Goal: Task Accomplishment & Management: Manage account settings

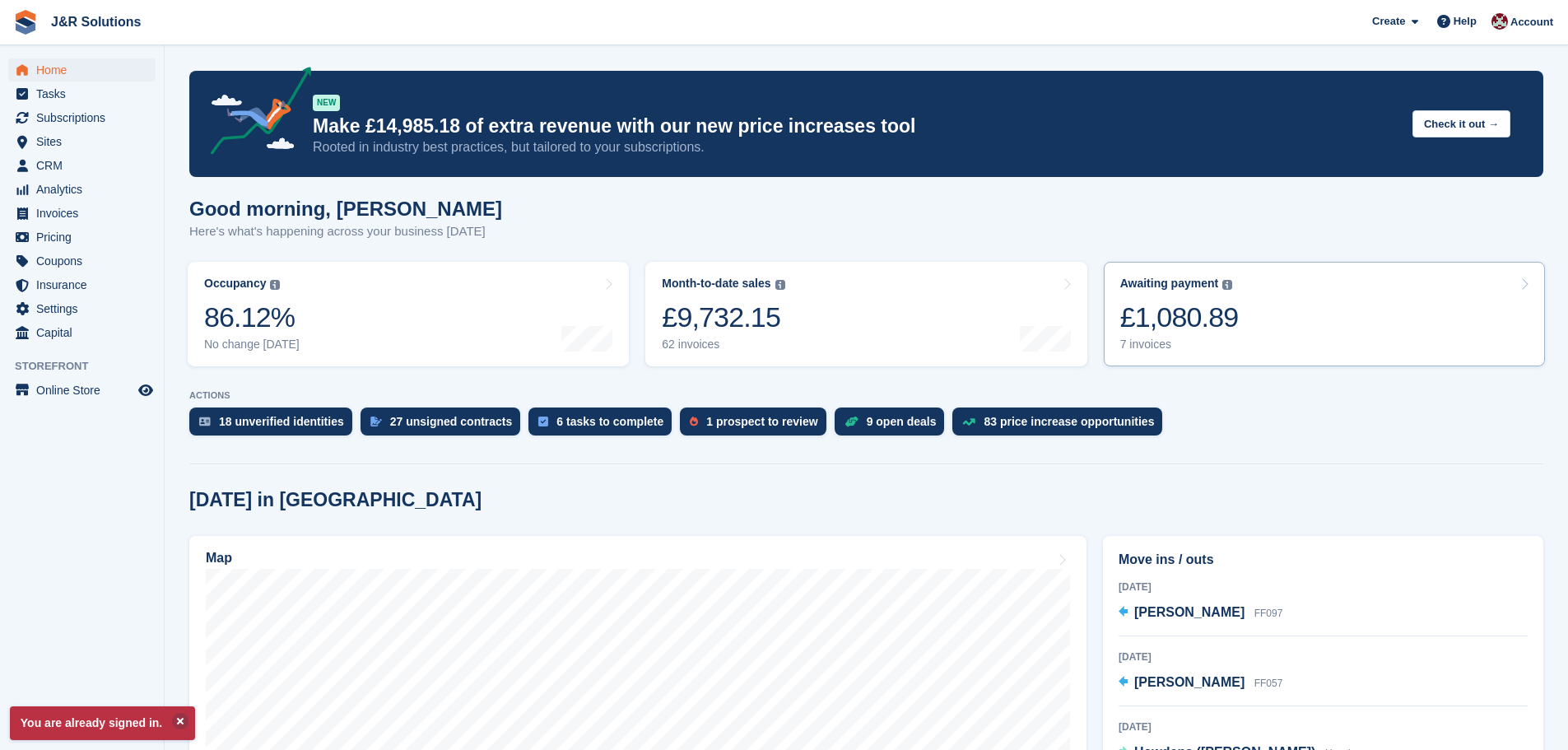
click at [1130, 328] on div "£1,080.89" at bounding box center [1179, 317] width 119 height 34
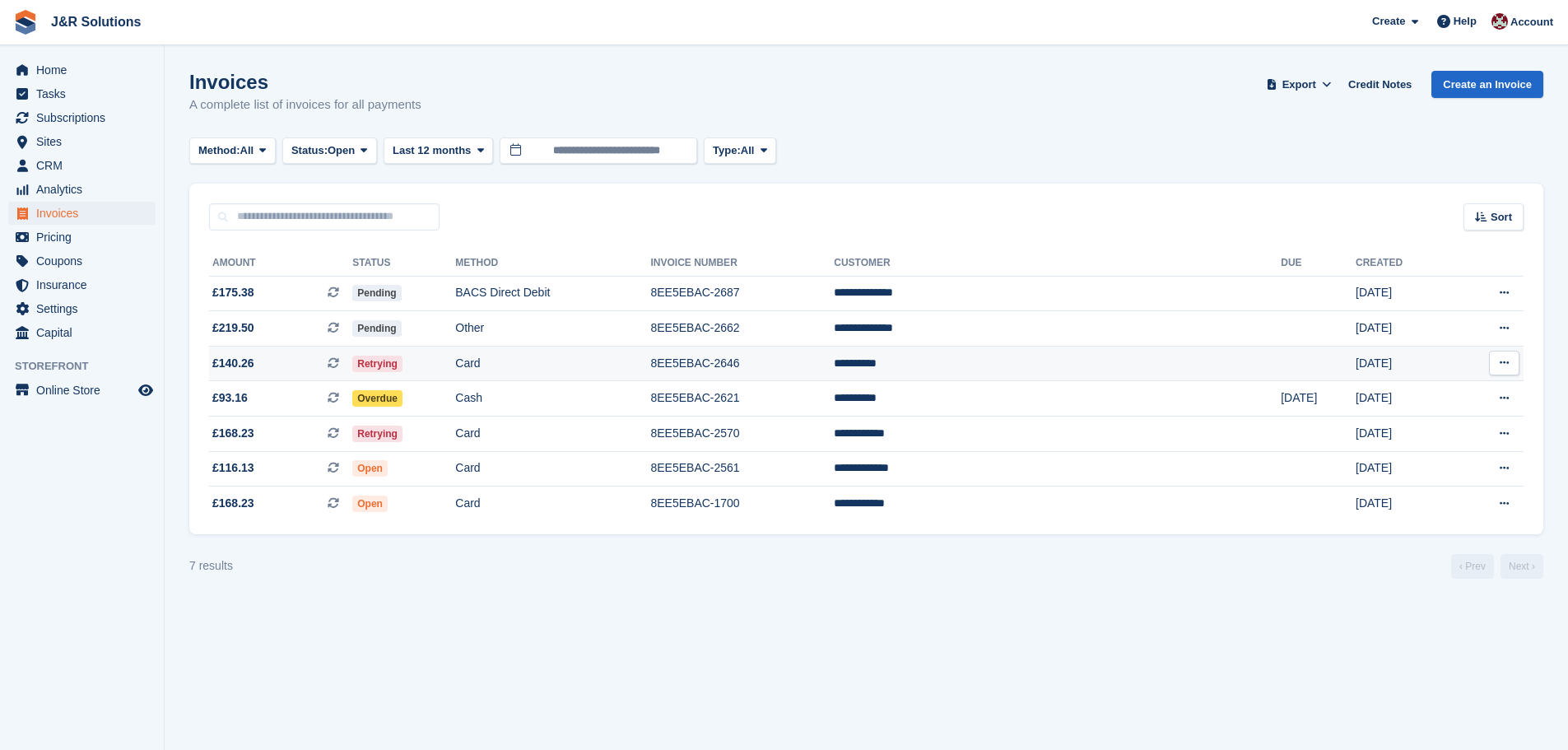
click at [834, 357] on td "8EE5EBAC-2646" at bounding box center [741, 363] width 184 height 36
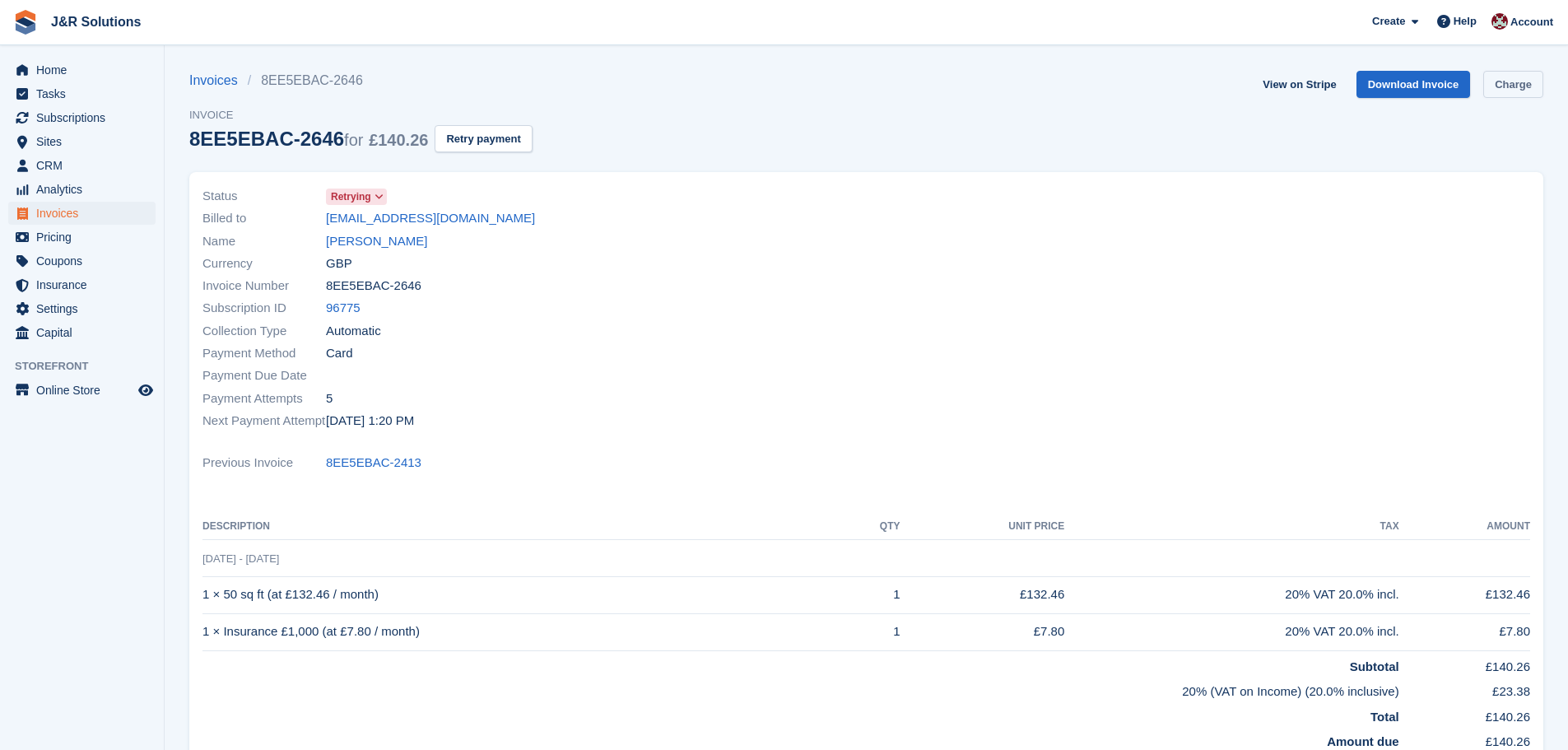
click at [1530, 79] on link "Charge" at bounding box center [1513, 84] width 60 height 27
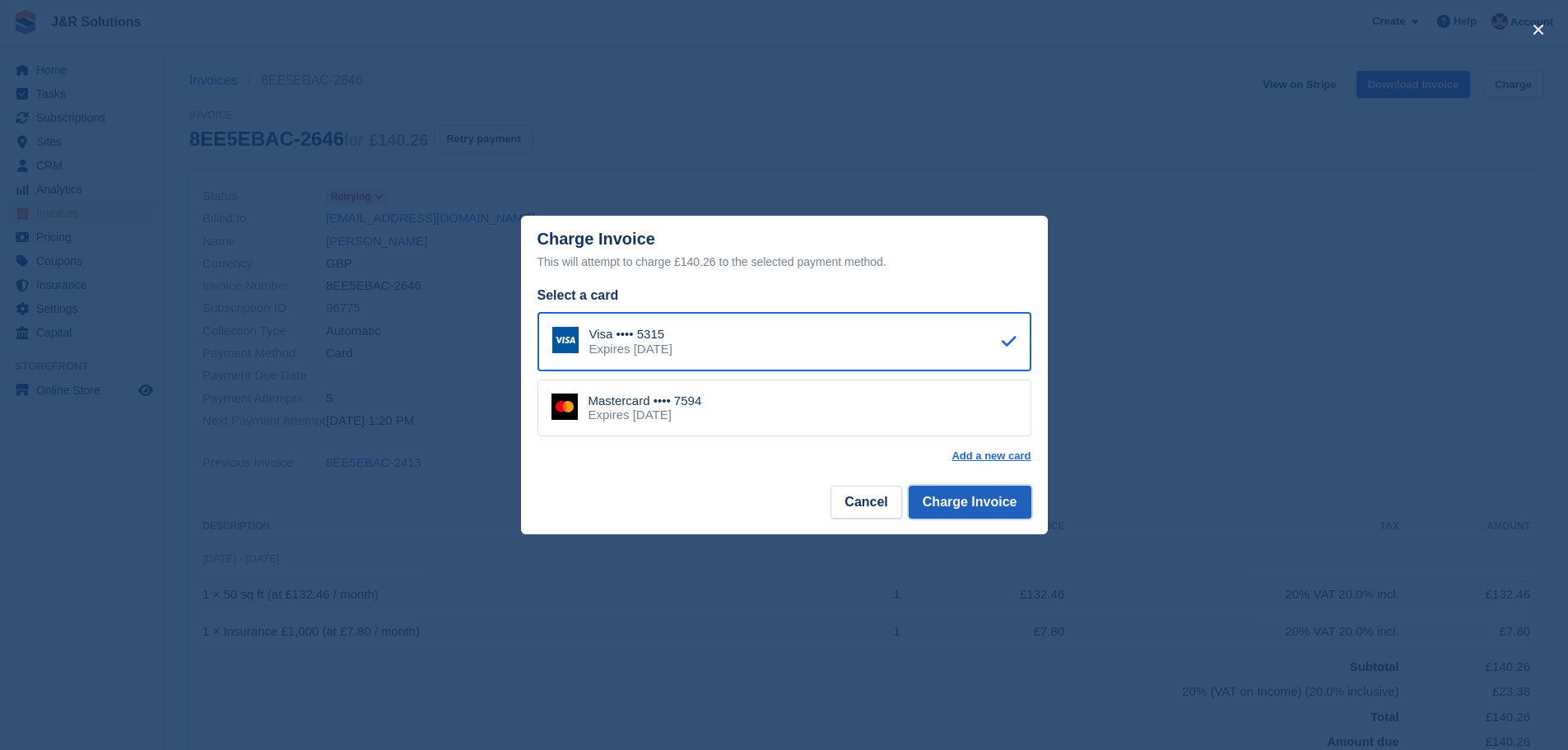
click at [976, 498] on button "Charge Invoice" at bounding box center [970, 502] width 123 height 33
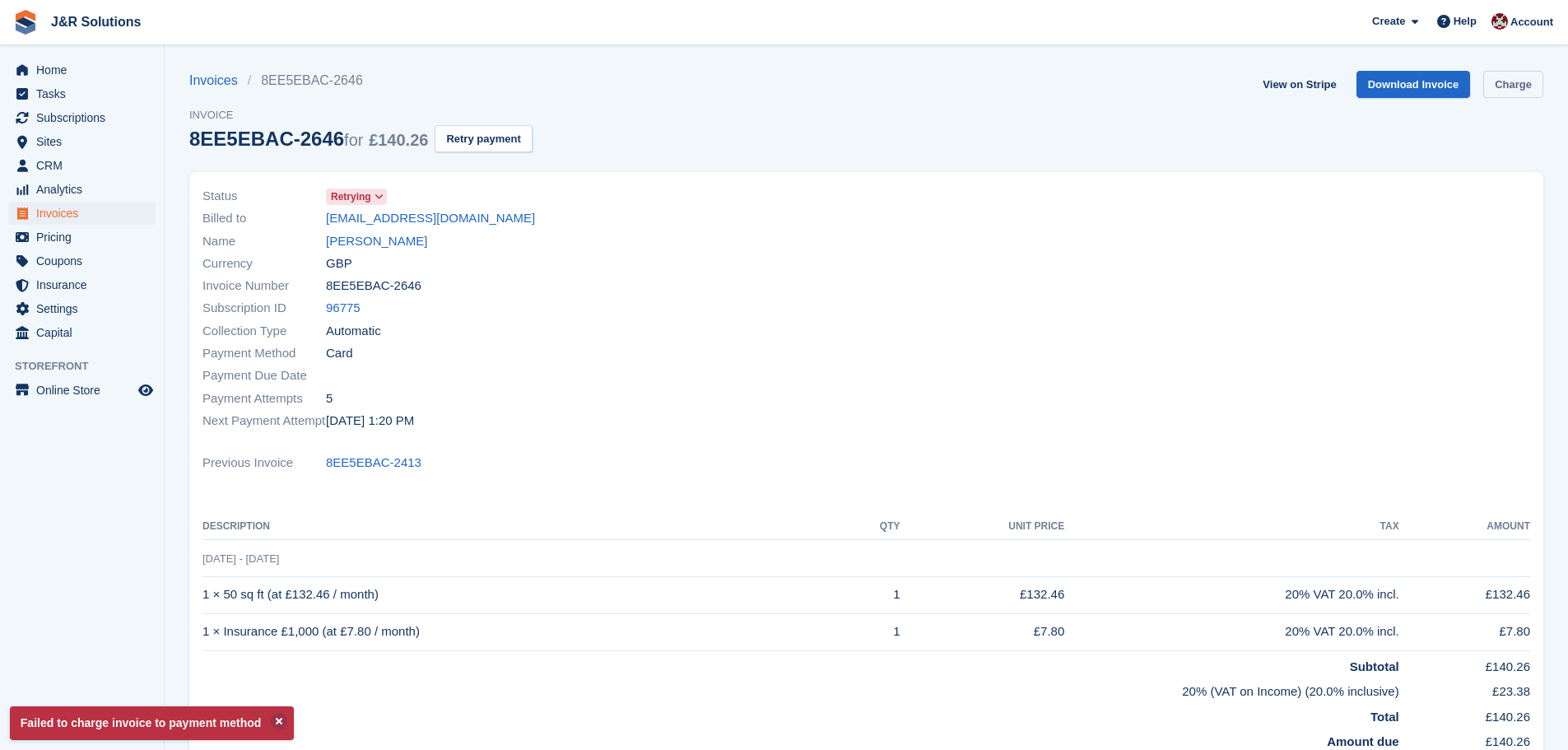
click at [1511, 81] on link "Charge" at bounding box center [1513, 84] width 60 height 27
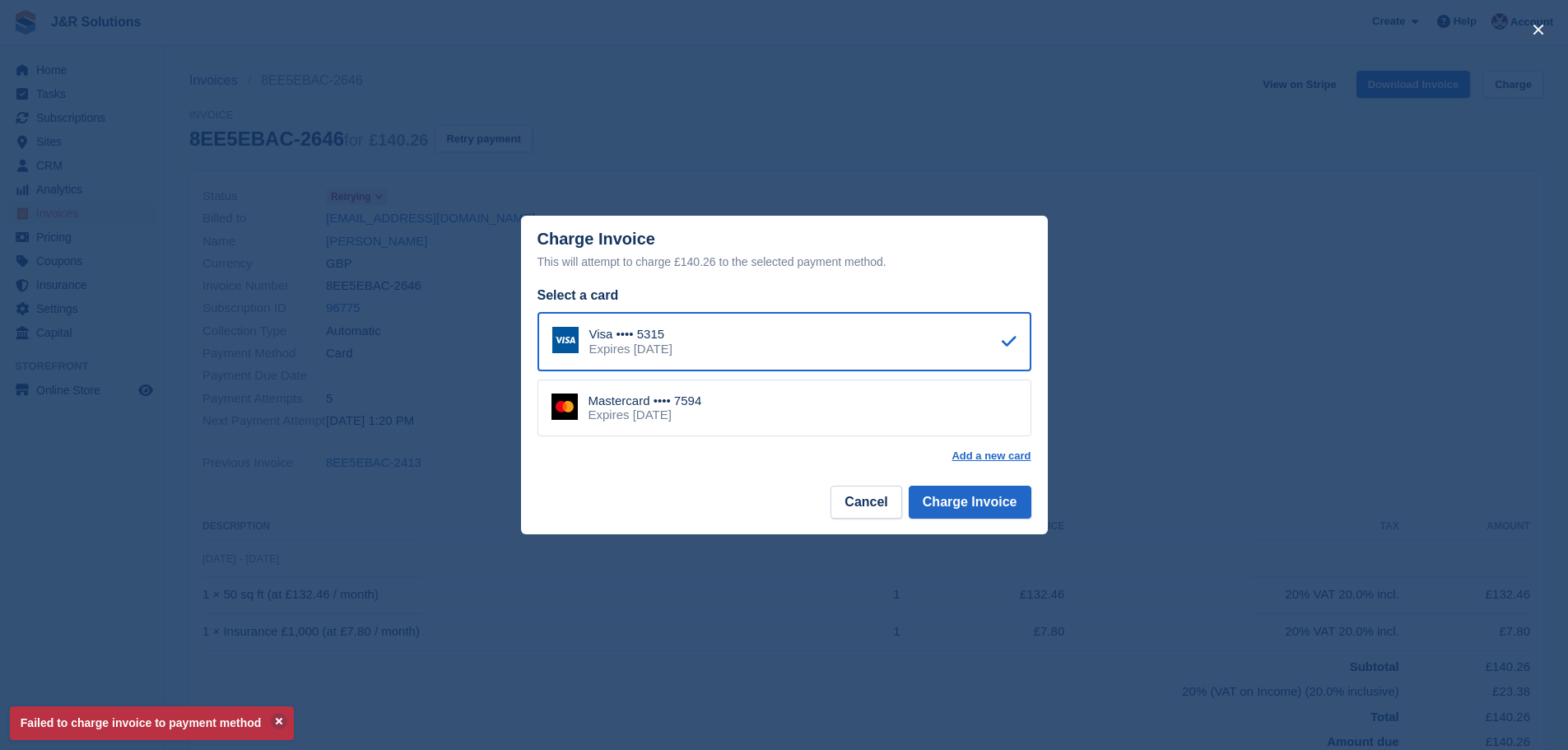
click at [674, 416] on div "Expires July 2028" at bounding box center [645, 415] width 113 height 15
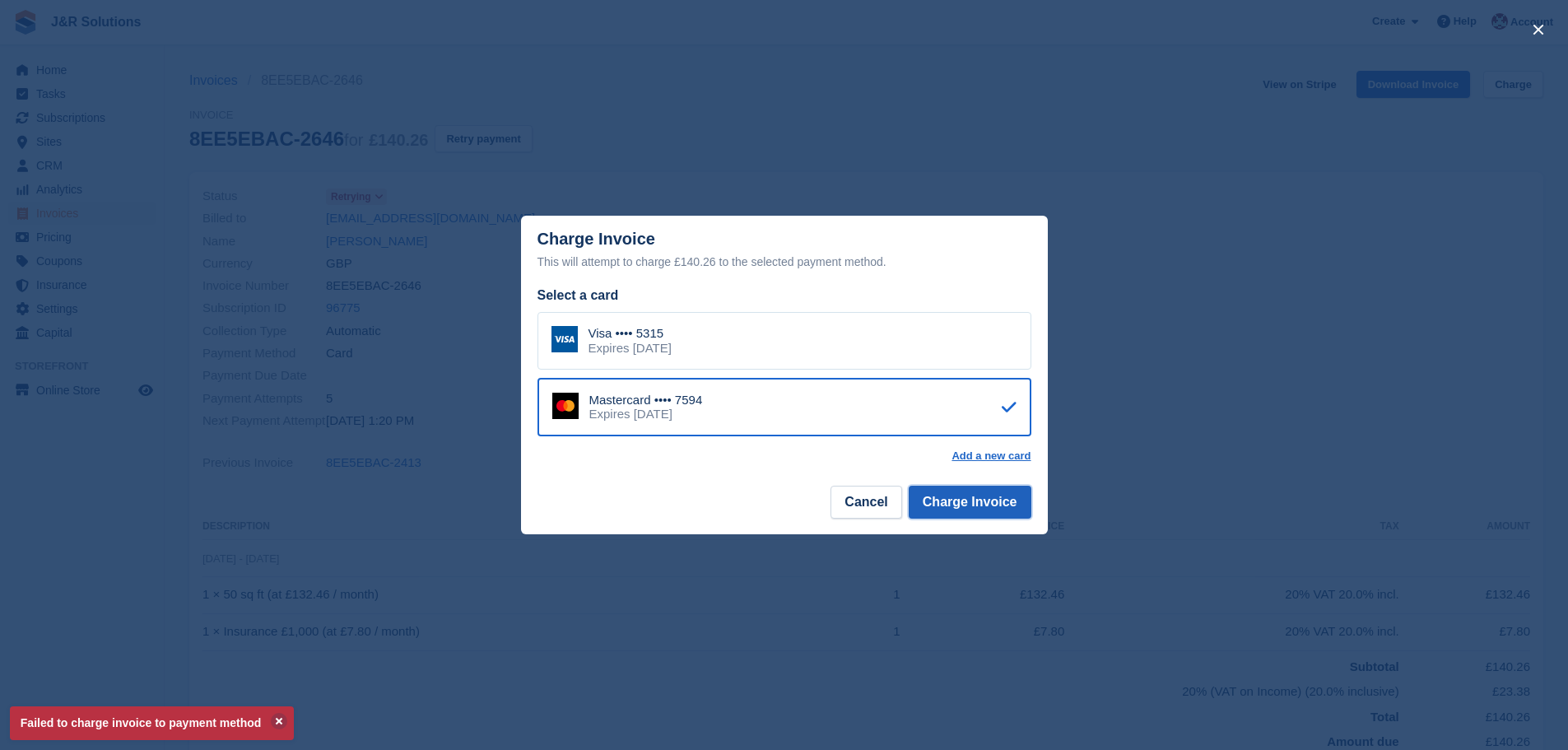
click at [993, 501] on button "Charge Invoice" at bounding box center [970, 502] width 123 height 33
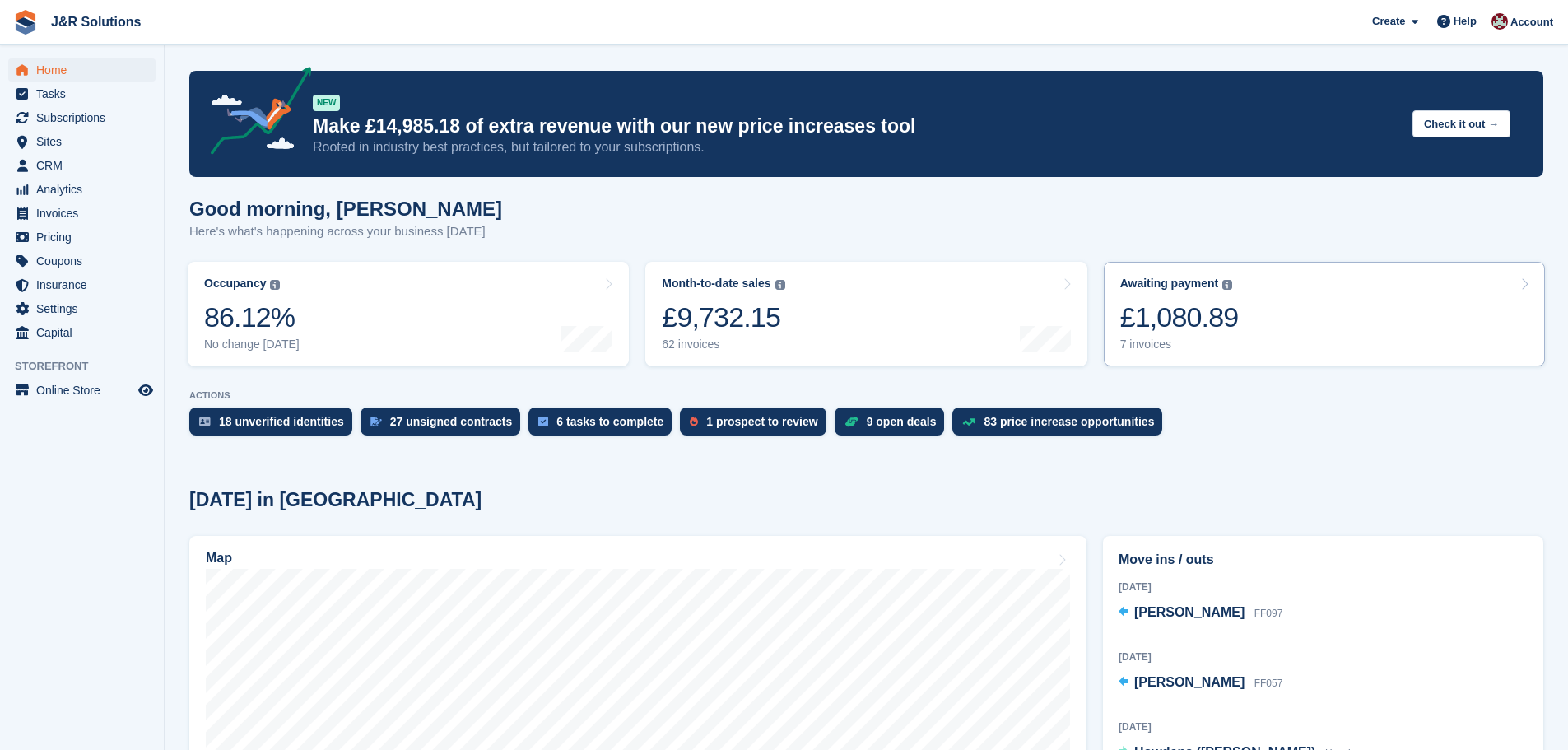
click at [1136, 334] on div "£1,080.89" at bounding box center [1179, 317] width 119 height 34
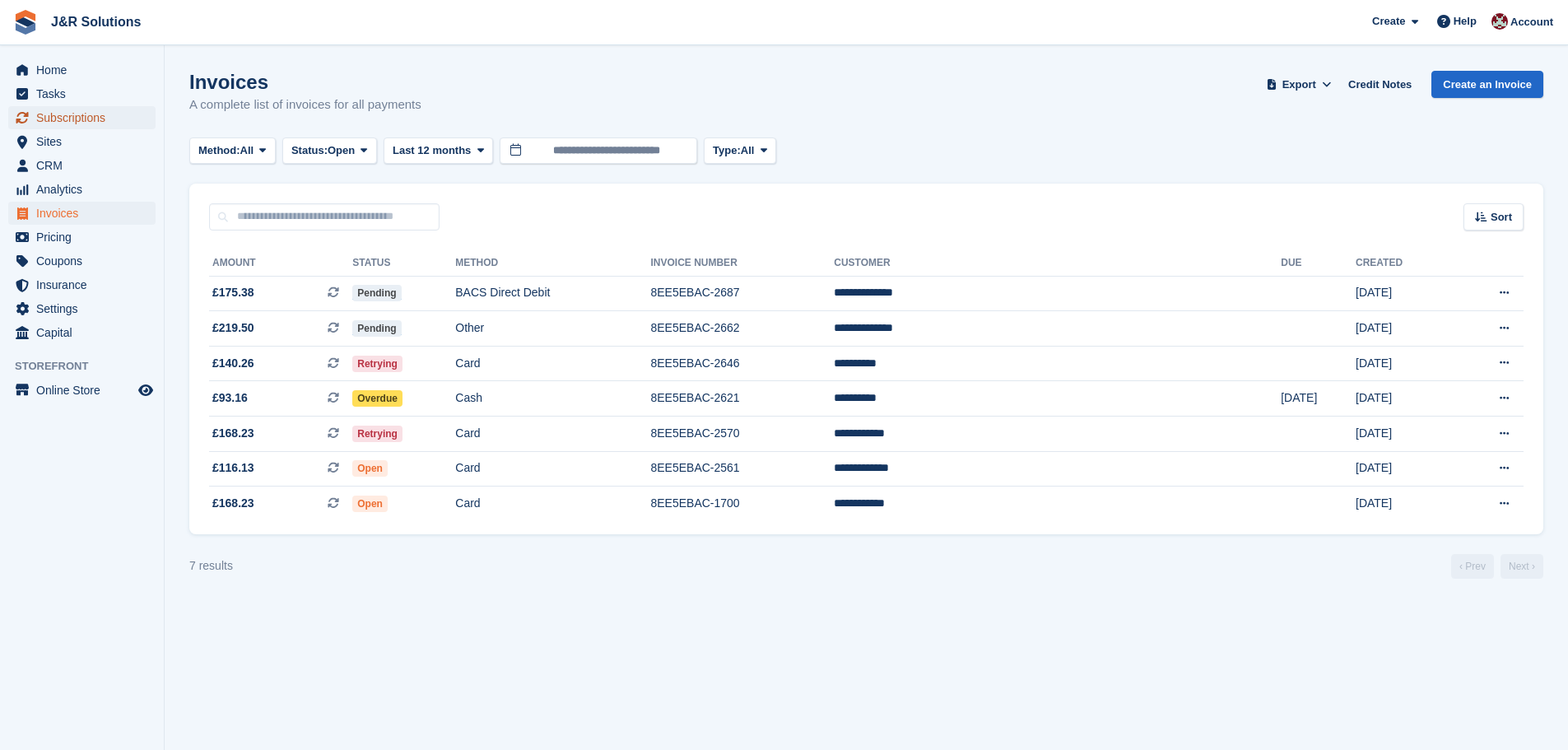
click at [83, 115] on span "Subscriptions" at bounding box center [86, 117] width 99 height 23
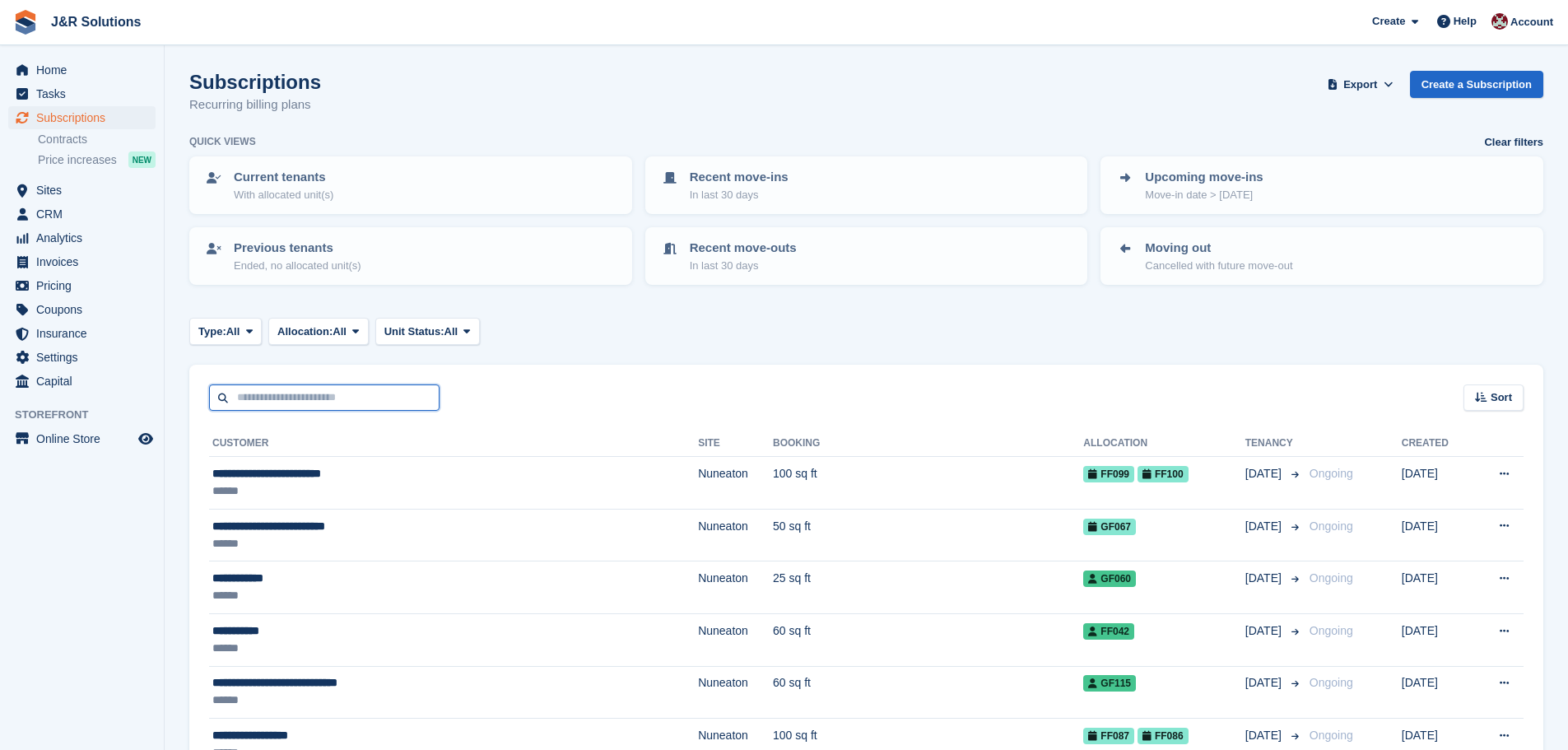
click at [266, 400] on input "text" at bounding box center [325, 398] width 230 height 27
type input "****"
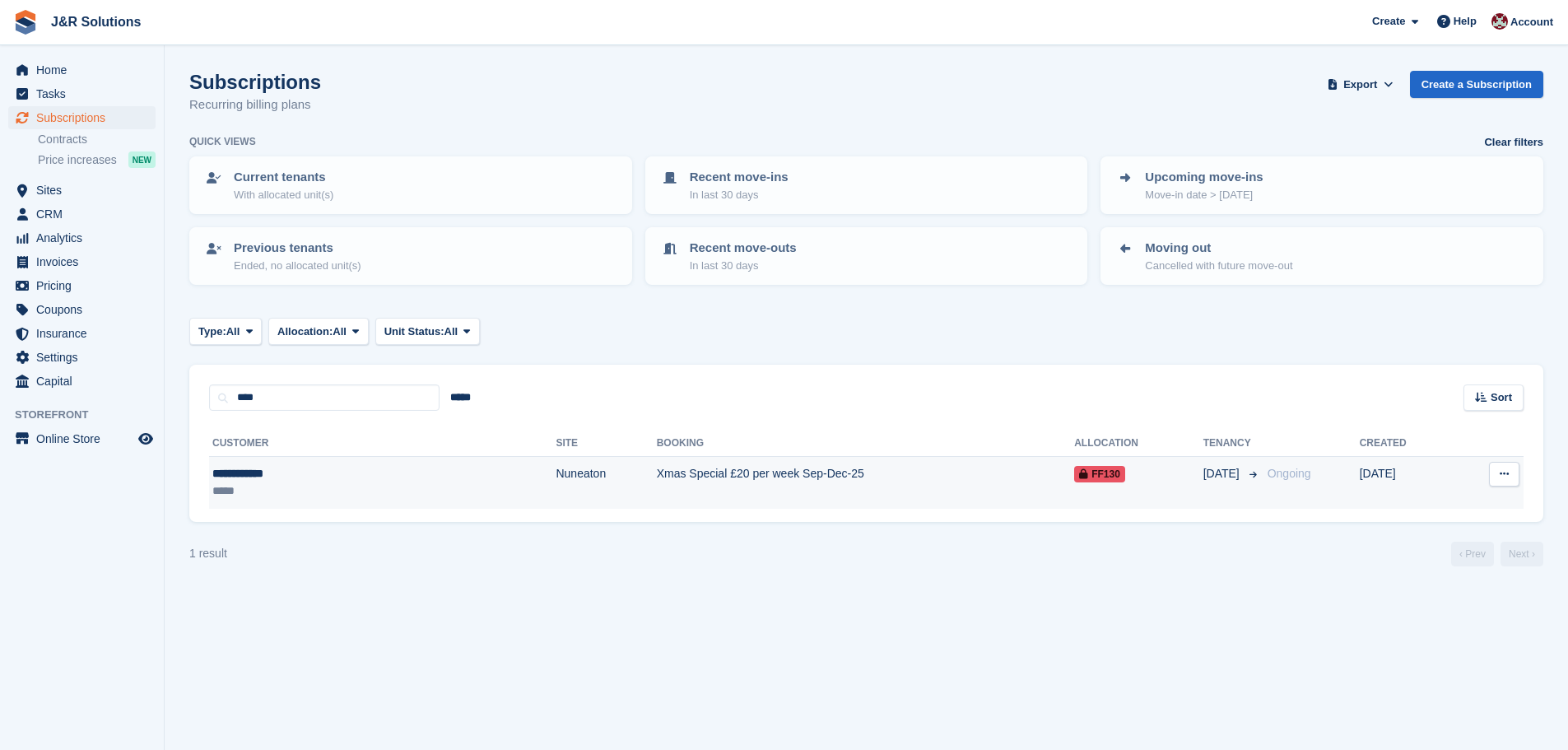
click at [670, 484] on td "Xmas Special £20 per week Sep-Dec-25" at bounding box center [865, 483] width 418 height 52
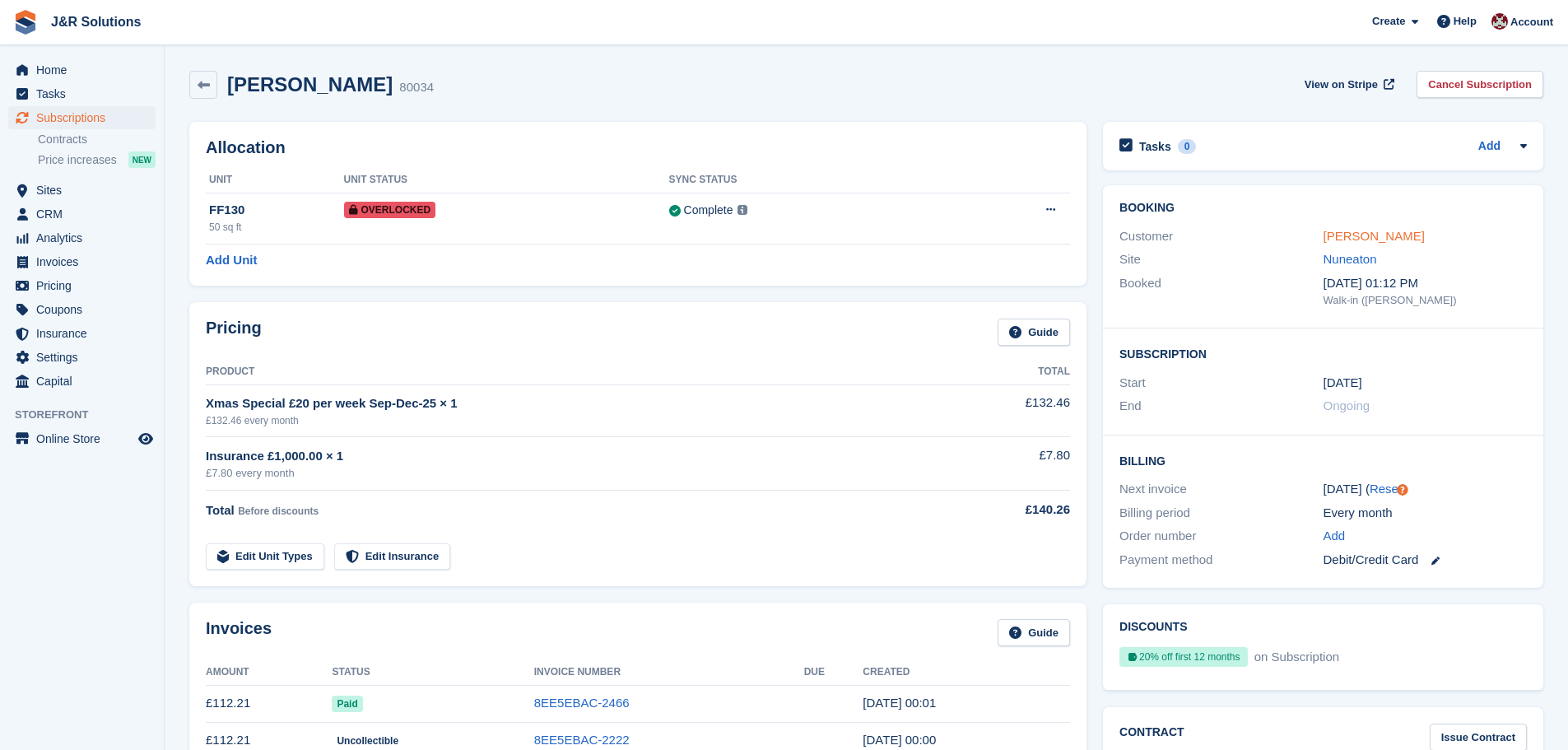
click at [1349, 232] on link "[PERSON_NAME]" at bounding box center [1373, 235] width 101 height 14
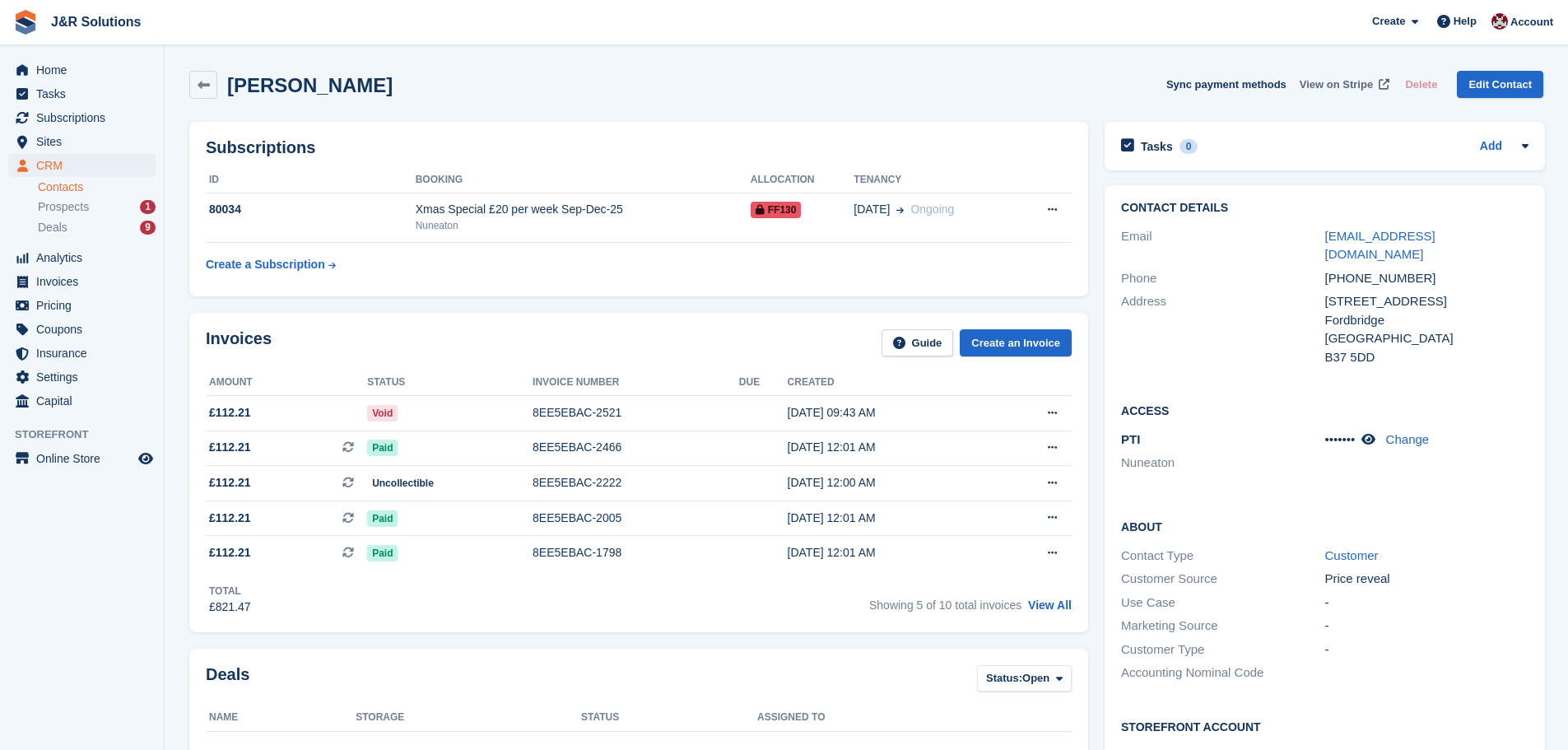
click at [1348, 88] on span "View on Stripe" at bounding box center [1336, 85] width 73 height 16
click at [56, 71] on span "Home" at bounding box center [86, 70] width 99 height 23
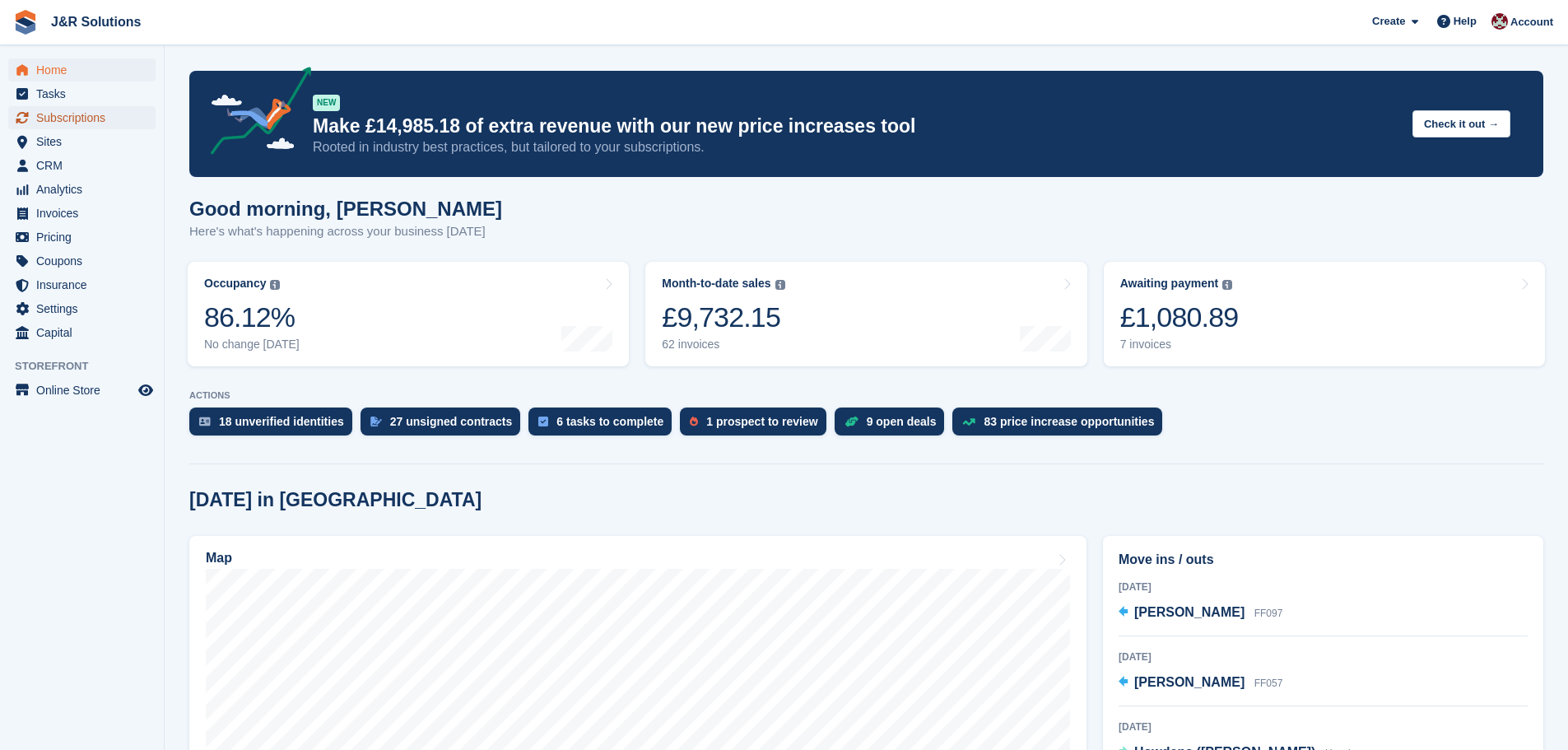
click at [26, 112] on icon "menu" at bounding box center [22, 118] width 13 height 13
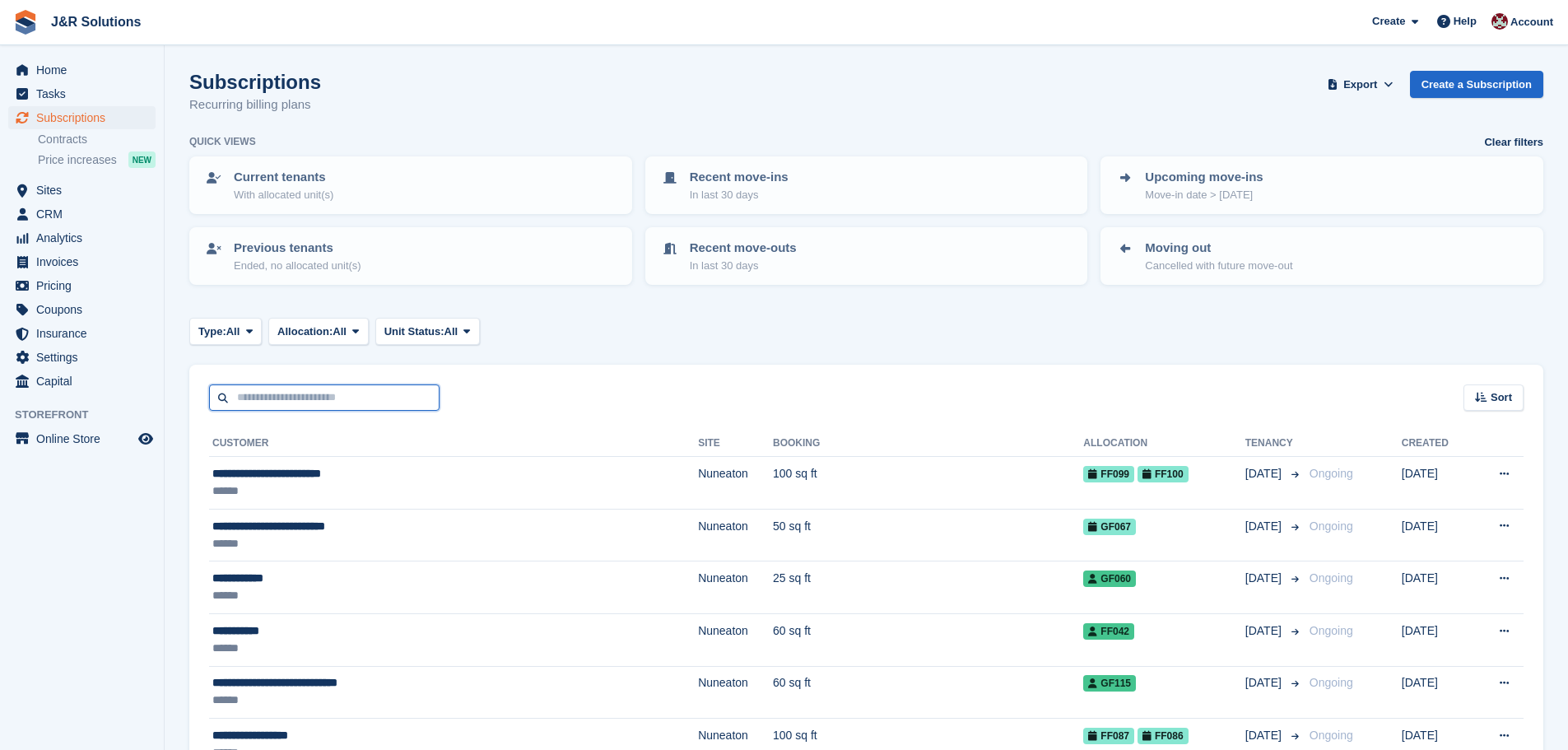
click at [383, 402] on input "text" at bounding box center [325, 398] width 230 height 27
type input "****"
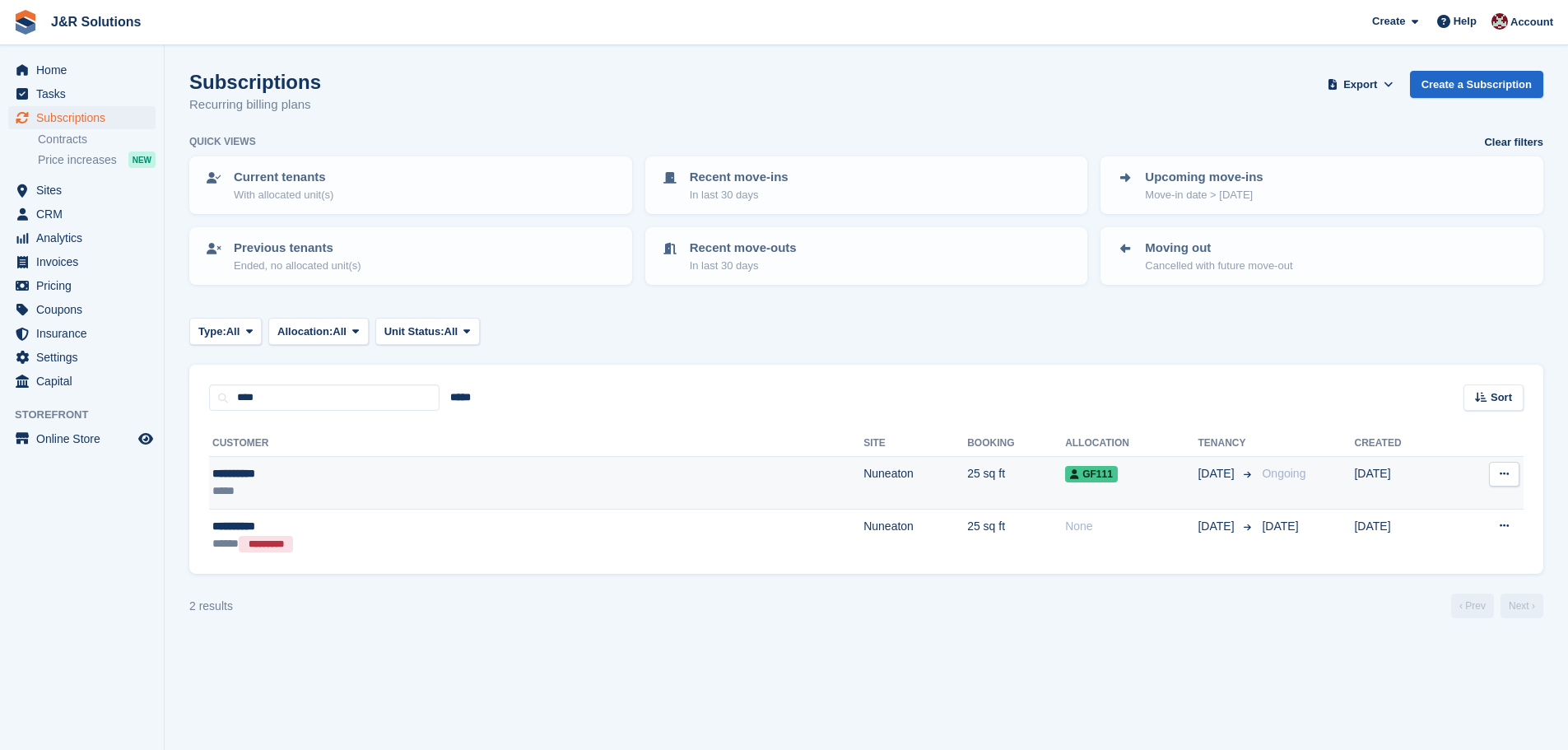
click at [1065, 482] on span "GF111" at bounding box center [1092, 474] width 53 height 16
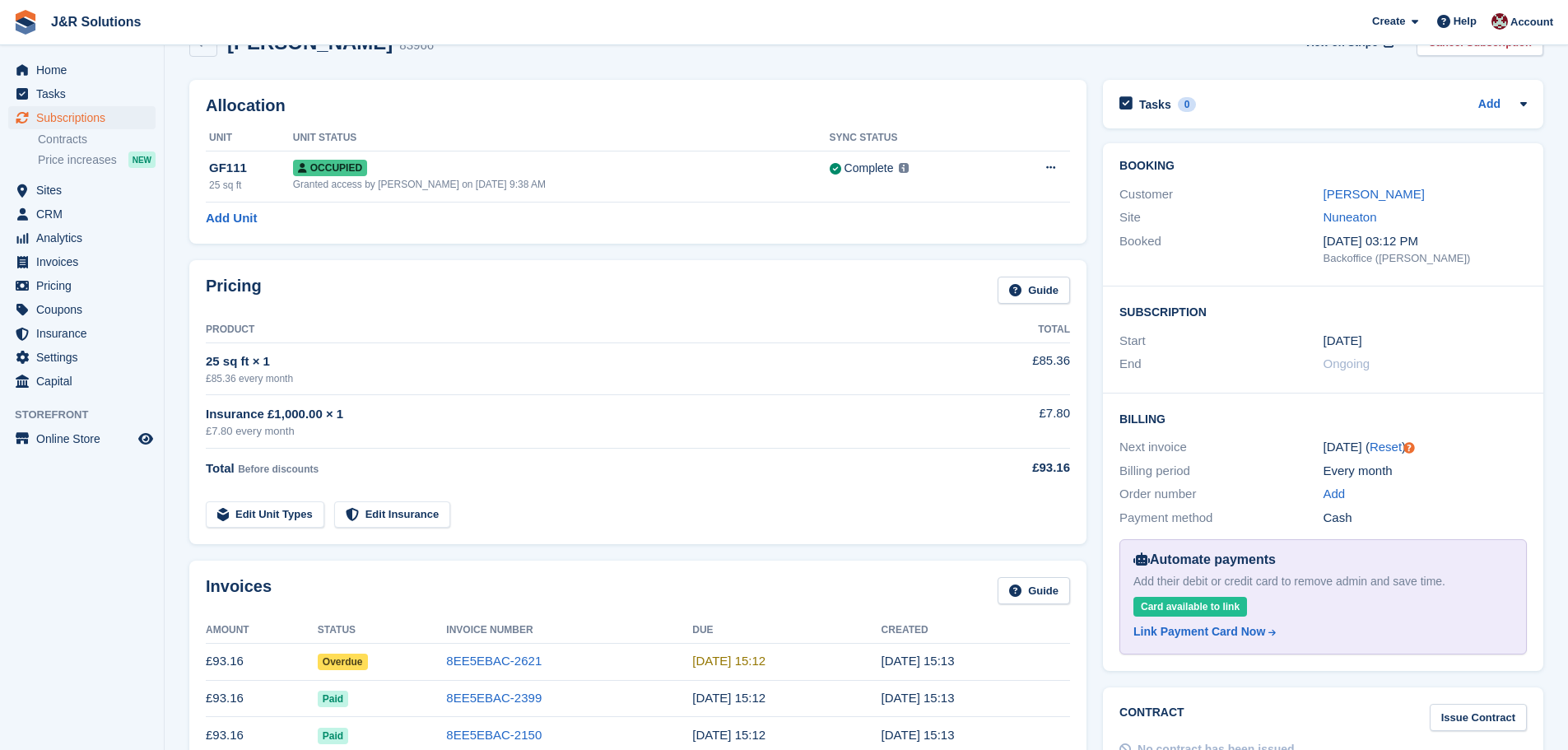
scroll to position [82, 0]
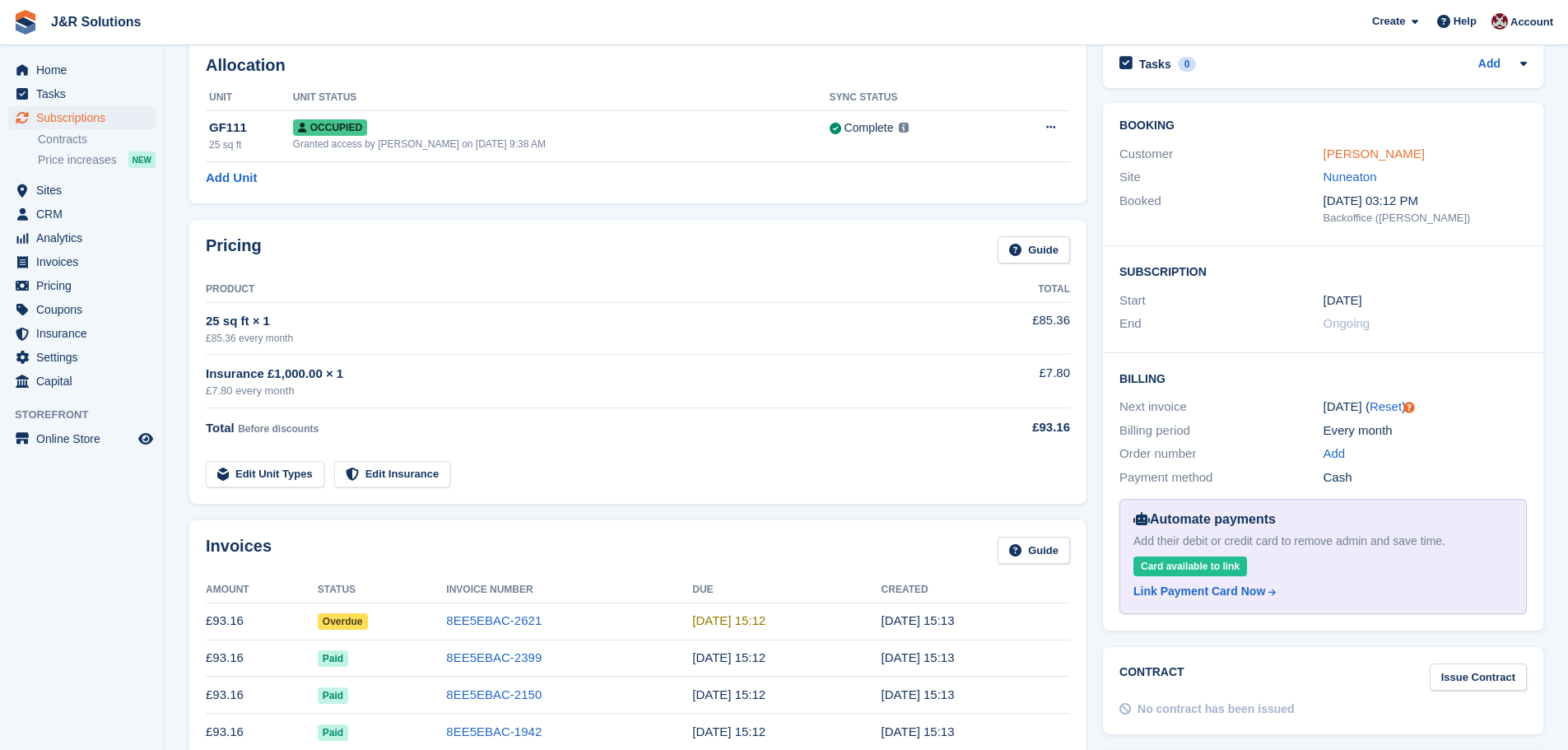
click at [1376, 155] on link "Lexy Mpofu" at bounding box center [1373, 153] width 101 height 14
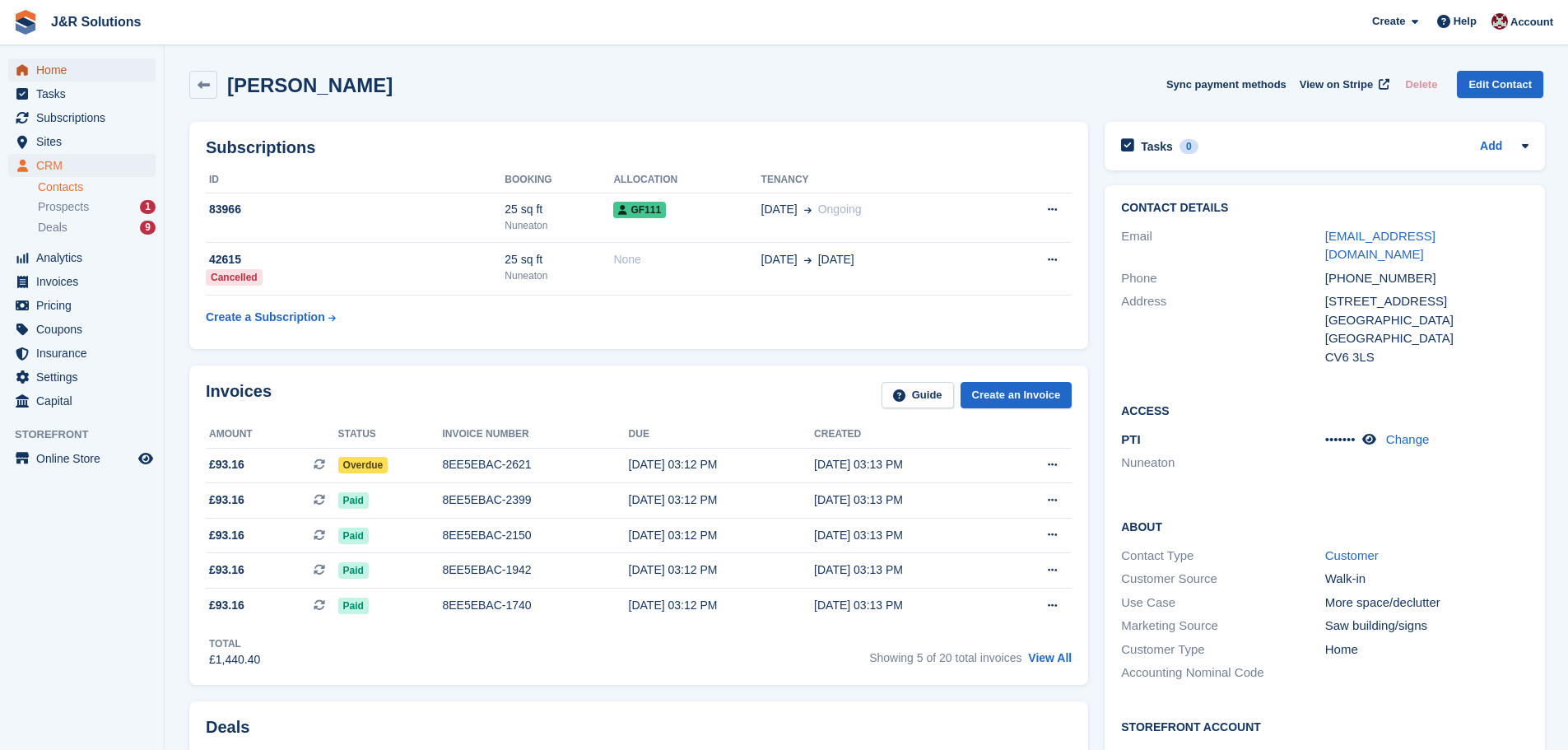
click at [55, 68] on span "Home" at bounding box center [86, 70] width 99 height 23
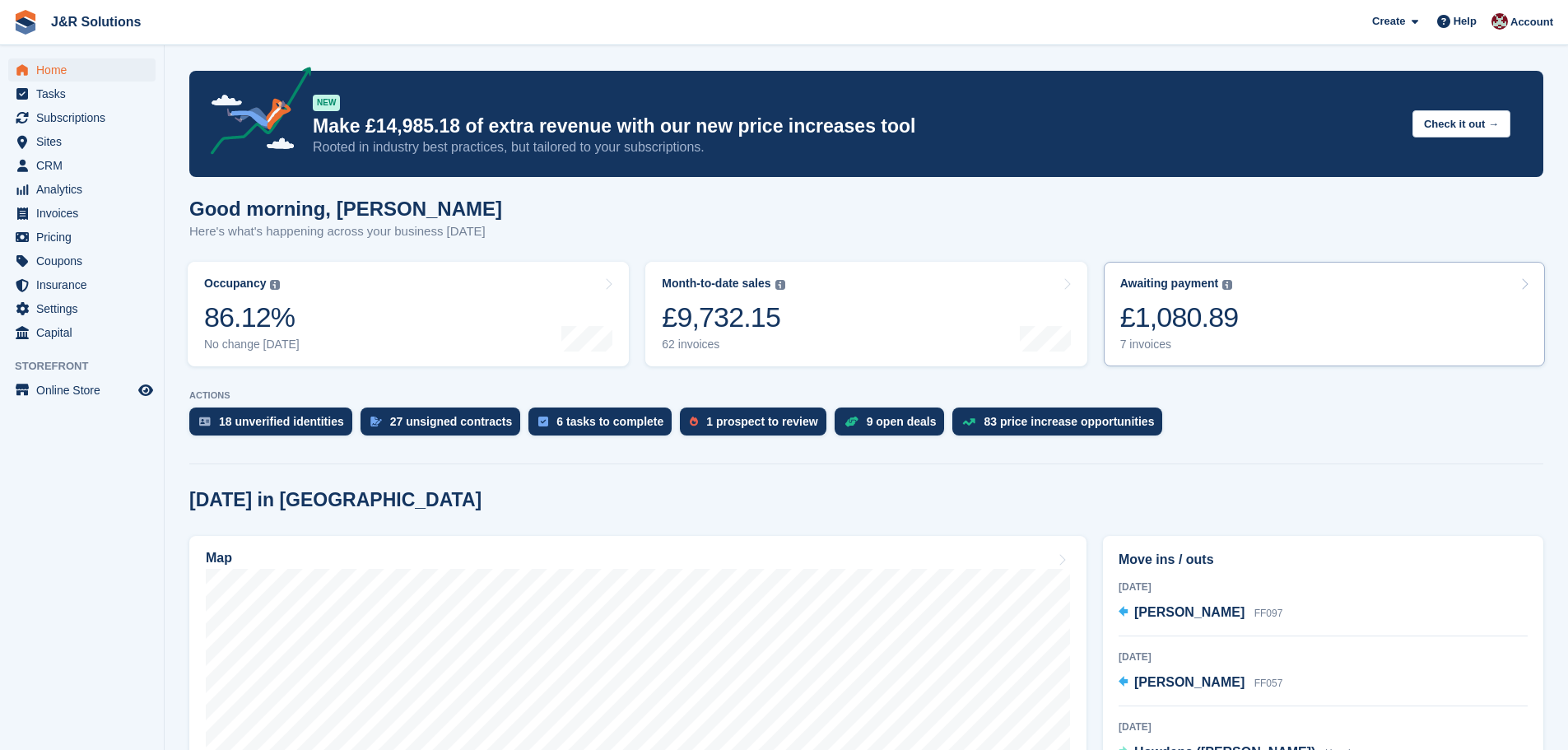
click at [1130, 348] on div "7 invoices" at bounding box center [1179, 344] width 119 height 14
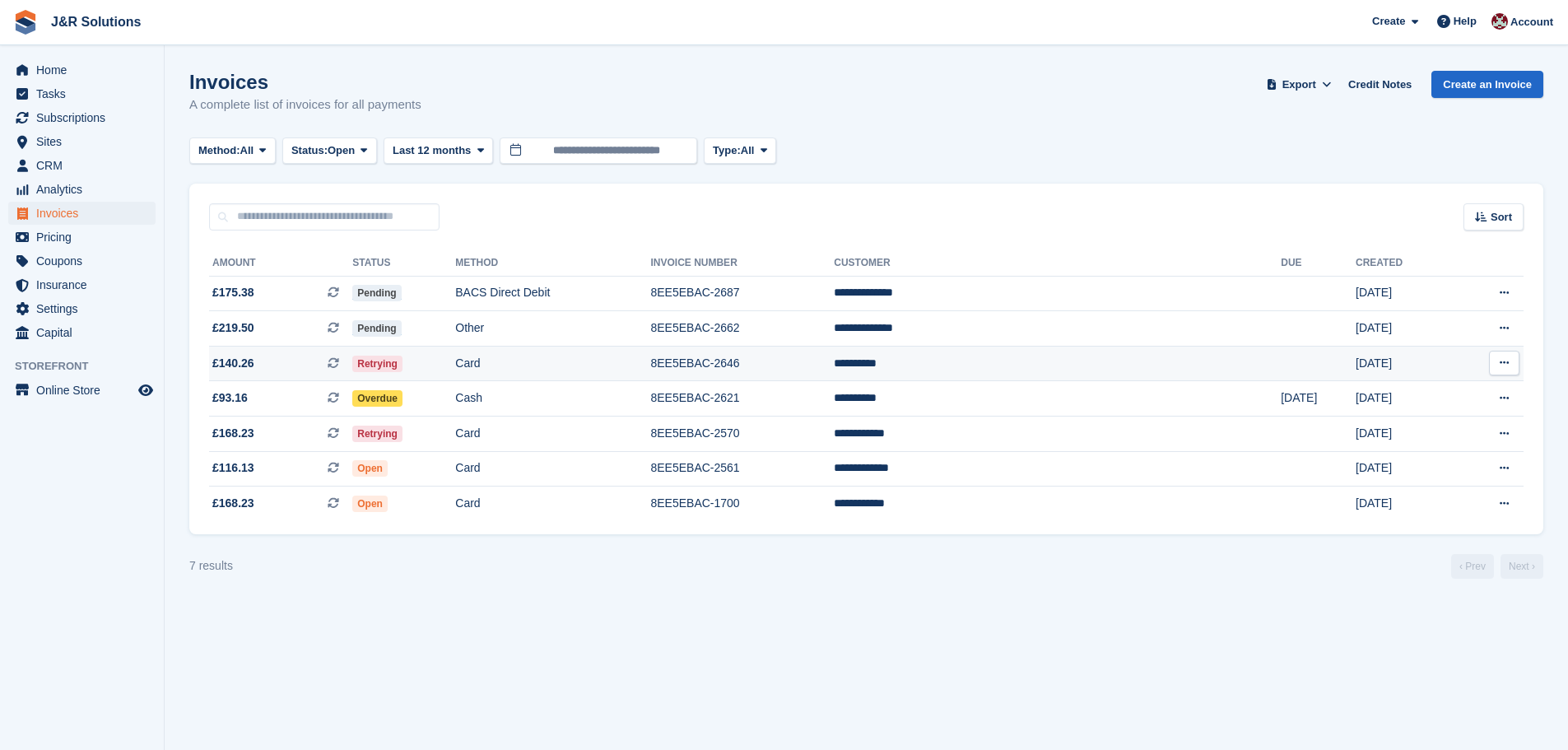
click at [834, 365] on td "8EE5EBAC-2646" at bounding box center [741, 363] width 184 height 36
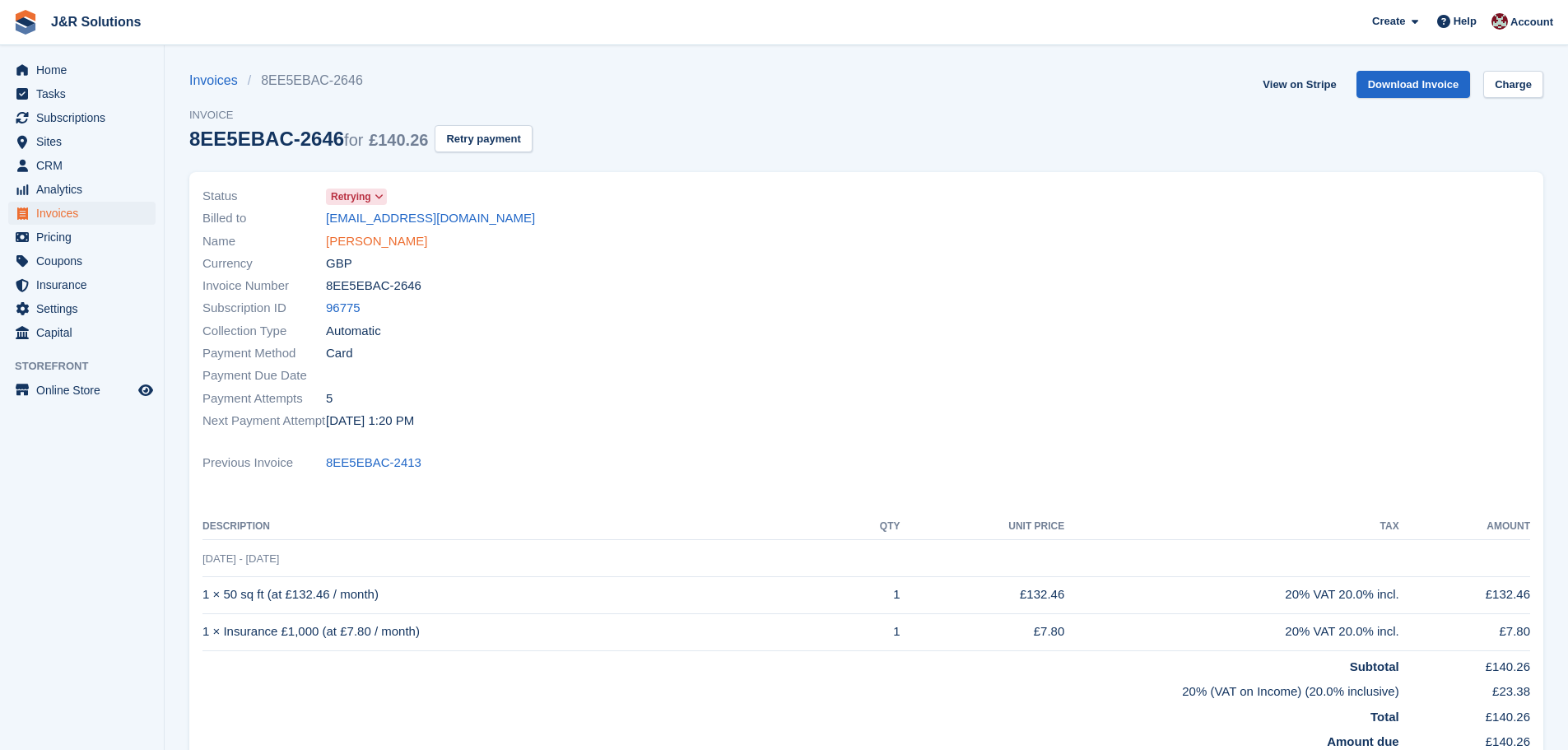
click at [380, 236] on link "Craig Eddy" at bounding box center [376, 241] width 101 height 19
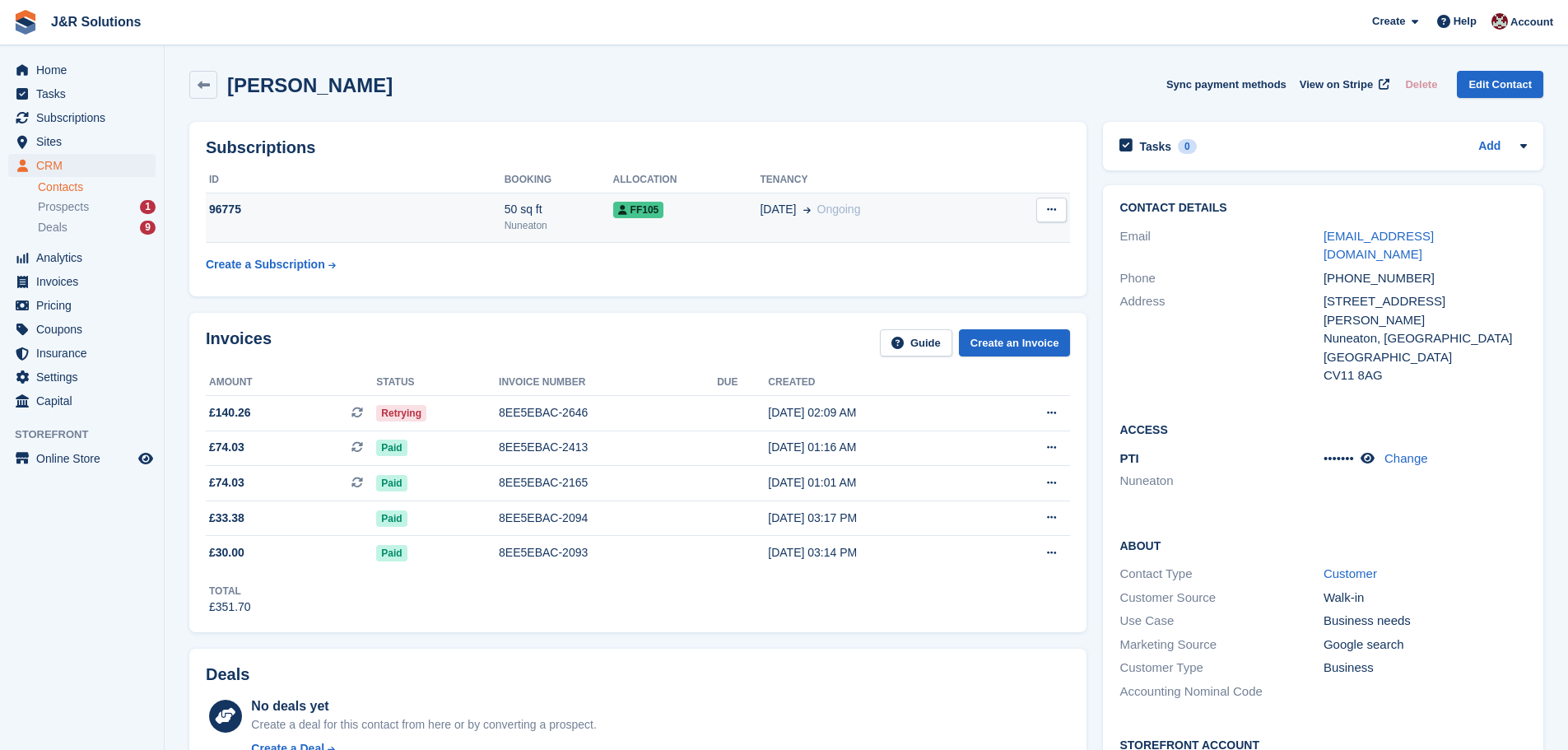
click at [817, 209] on span "Ongoing" at bounding box center [839, 209] width 44 height 13
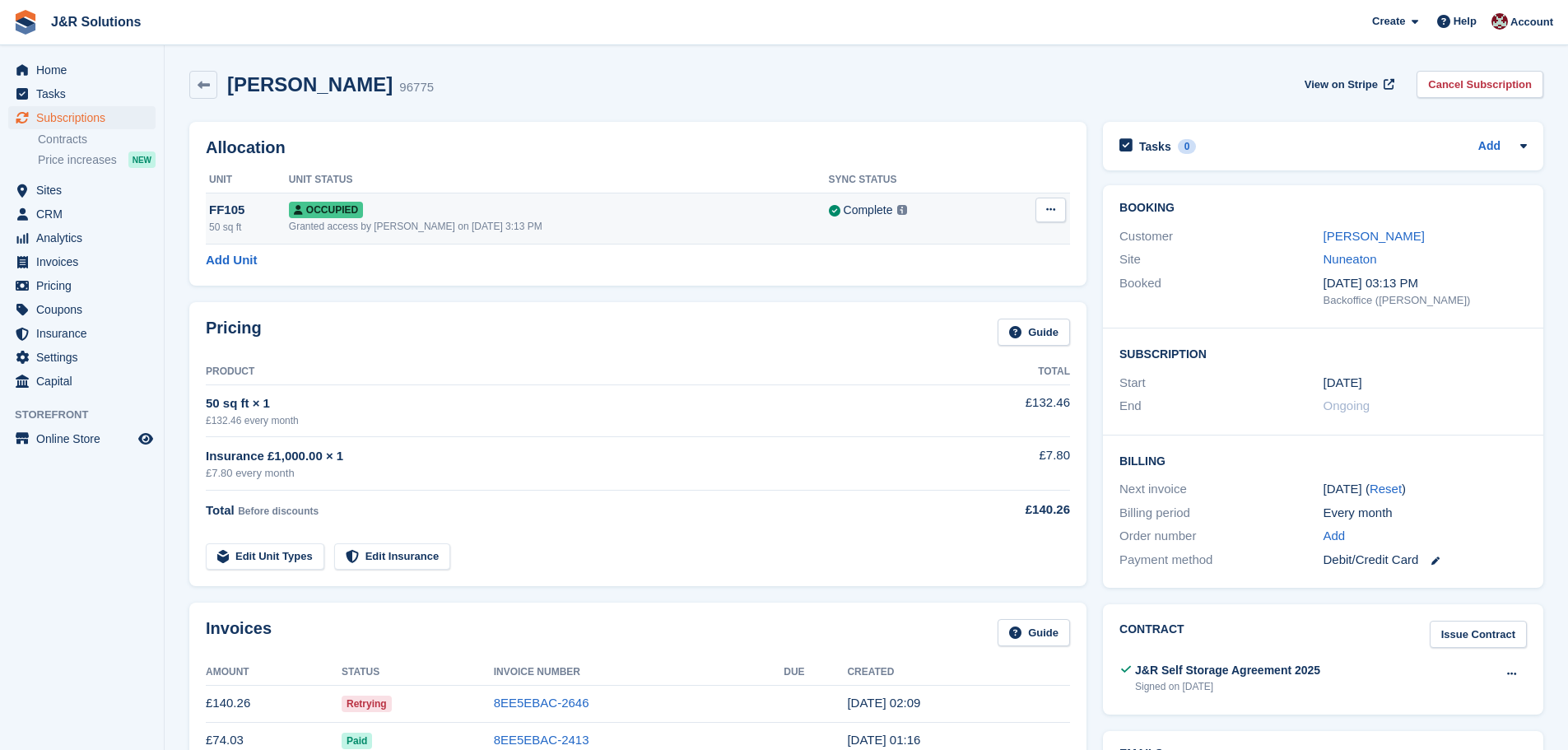
click at [1051, 209] on icon at bounding box center [1051, 209] width 9 height 11
click at [985, 245] on p "Overlock" at bounding box center [987, 241] width 144 height 21
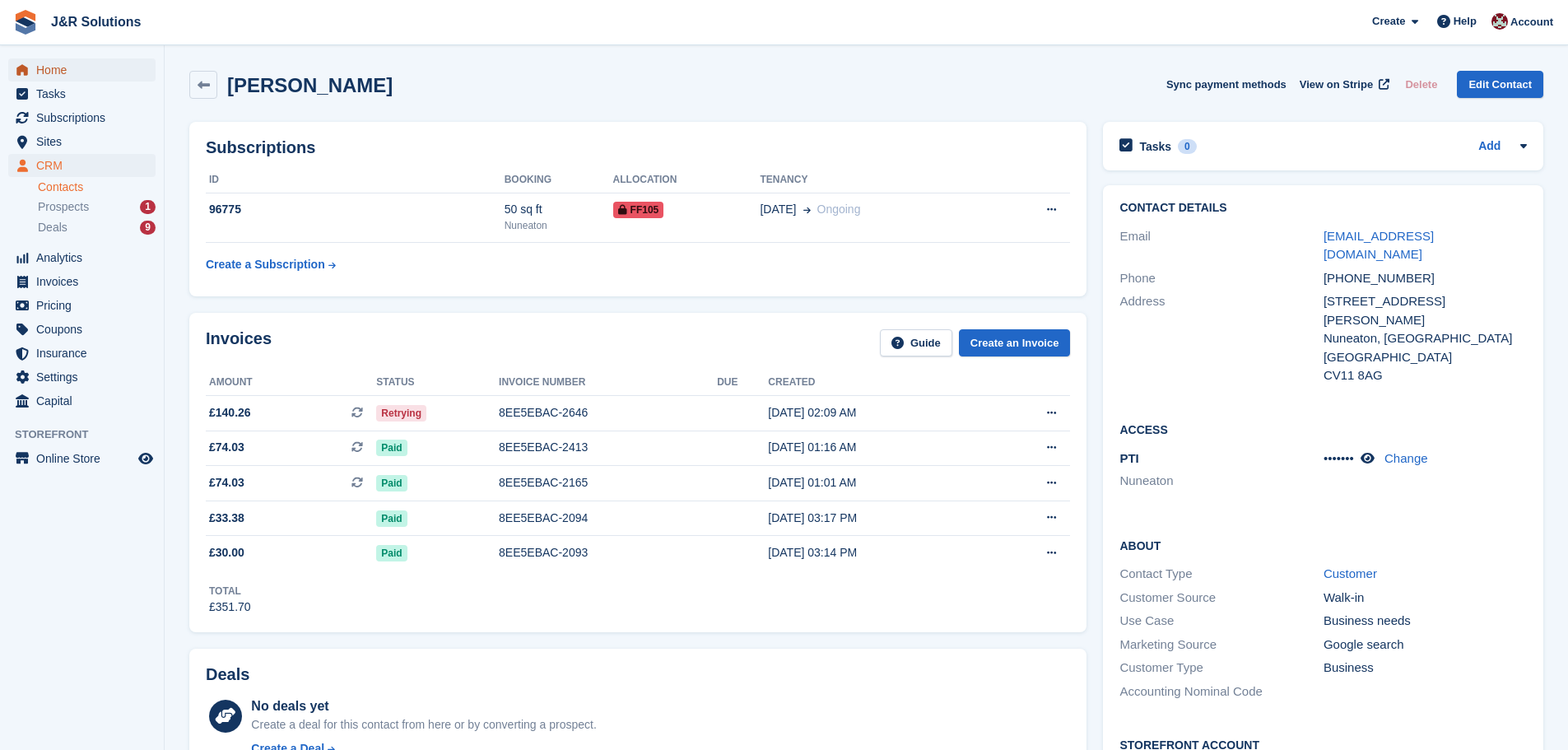
click at [50, 68] on span "Home" at bounding box center [86, 70] width 99 height 23
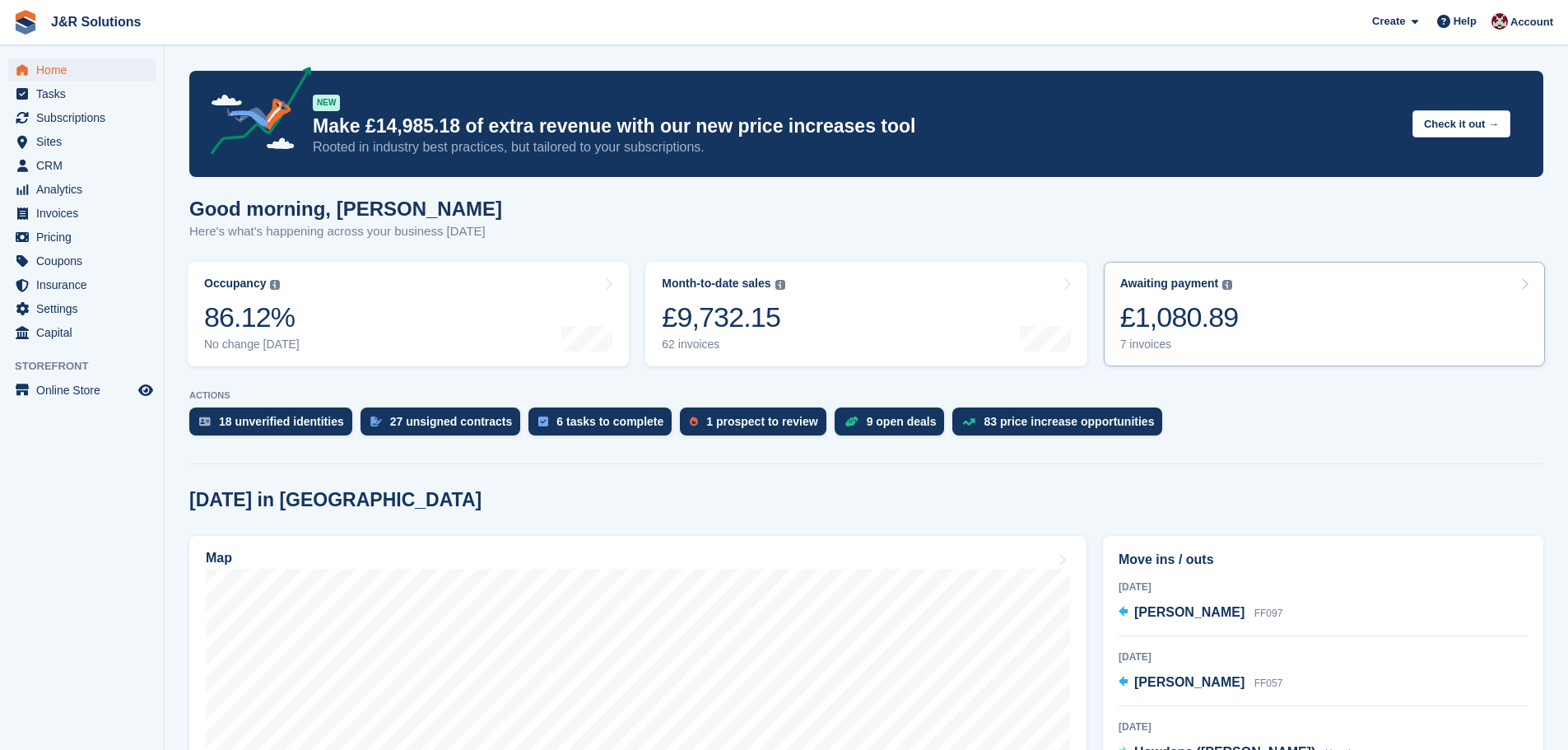
click at [1129, 344] on div "7 invoices" at bounding box center [1179, 344] width 119 height 14
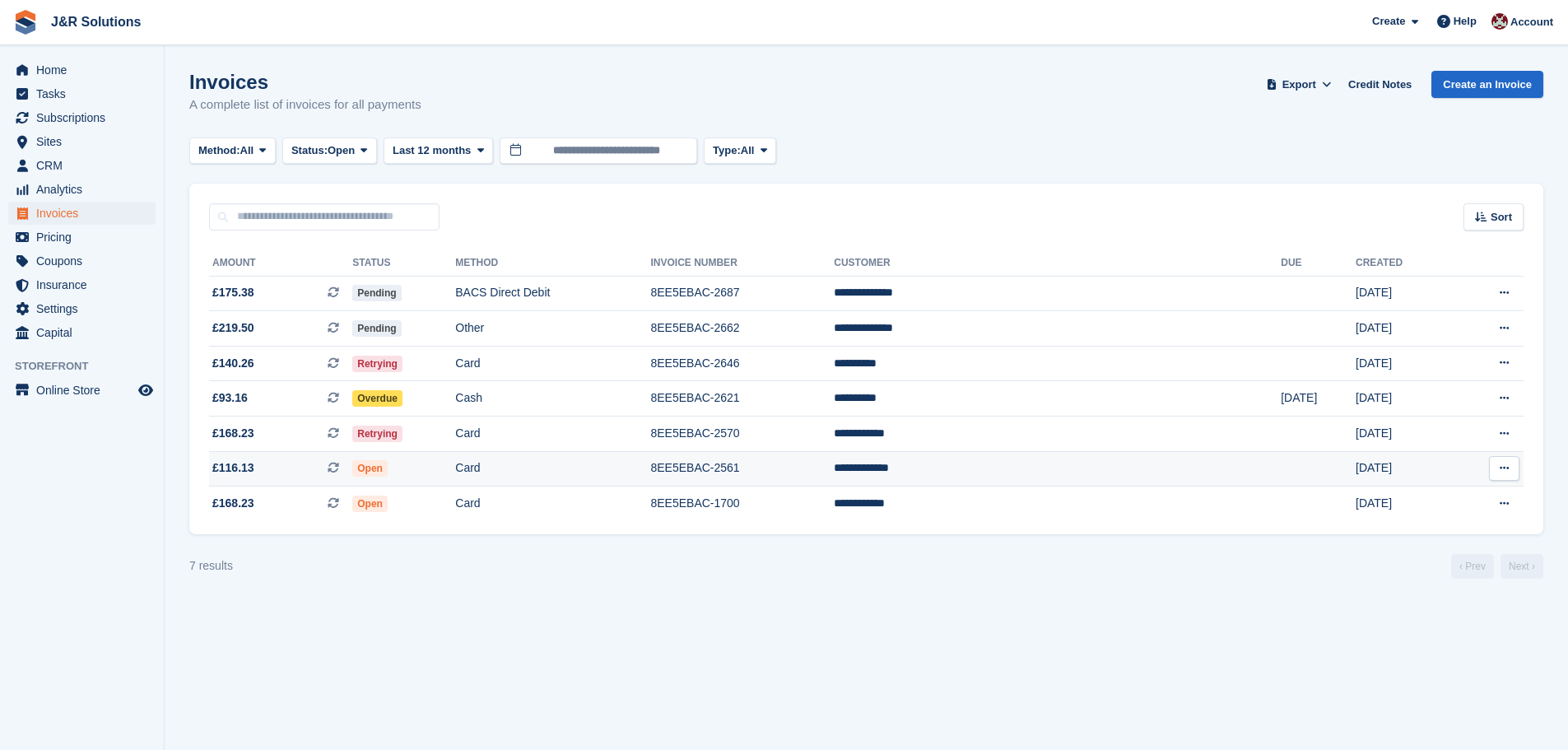
click at [1053, 466] on td "**********" at bounding box center [1057, 468] width 447 height 36
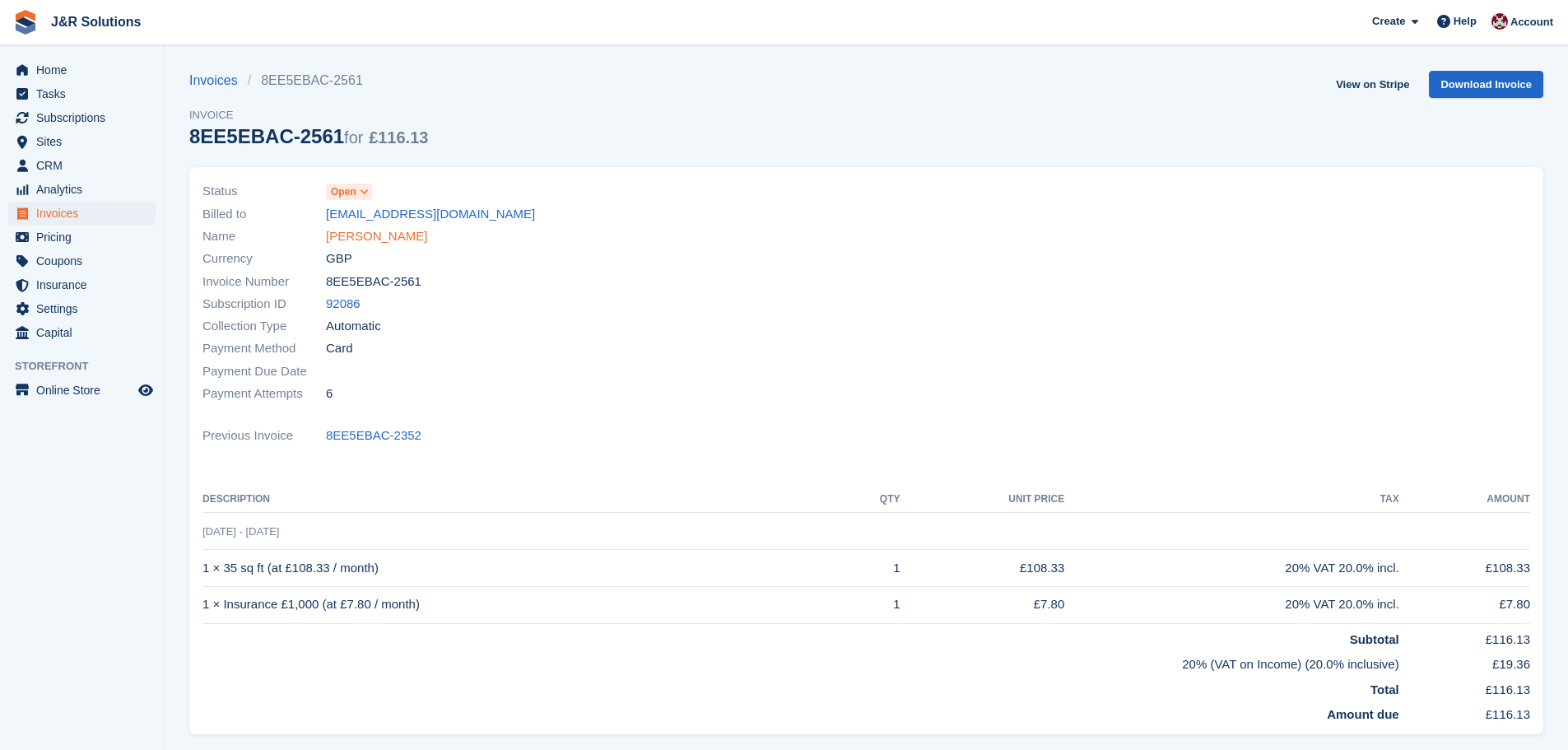
click at [340, 230] on link "[PERSON_NAME]" at bounding box center [376, 236] width 101 height 19
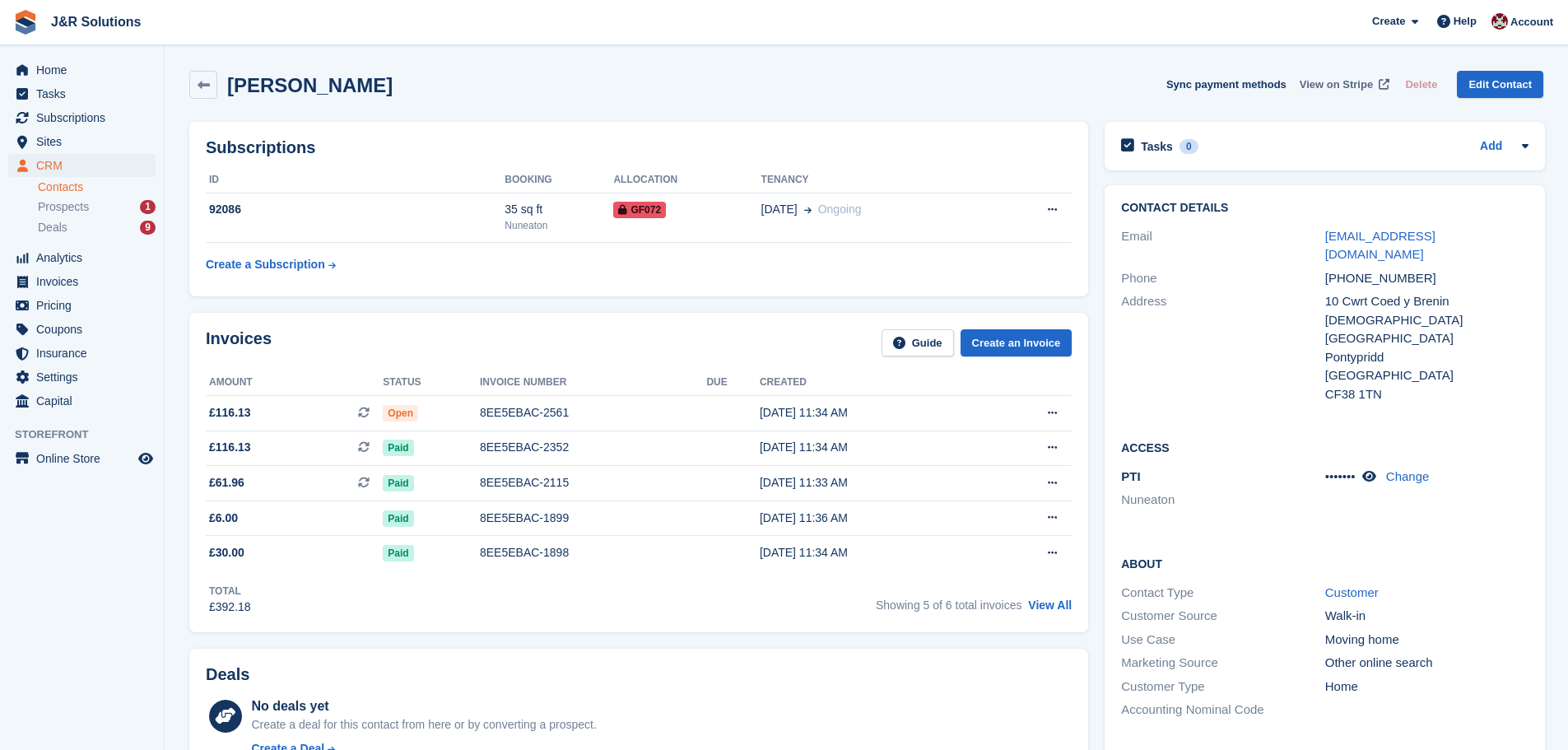
click at [1329, 81] on span "View on Stripe" at bounding box center [1336, 85] width 73 height 16
